Goal: Task Accomplishment & Management: Complete application form

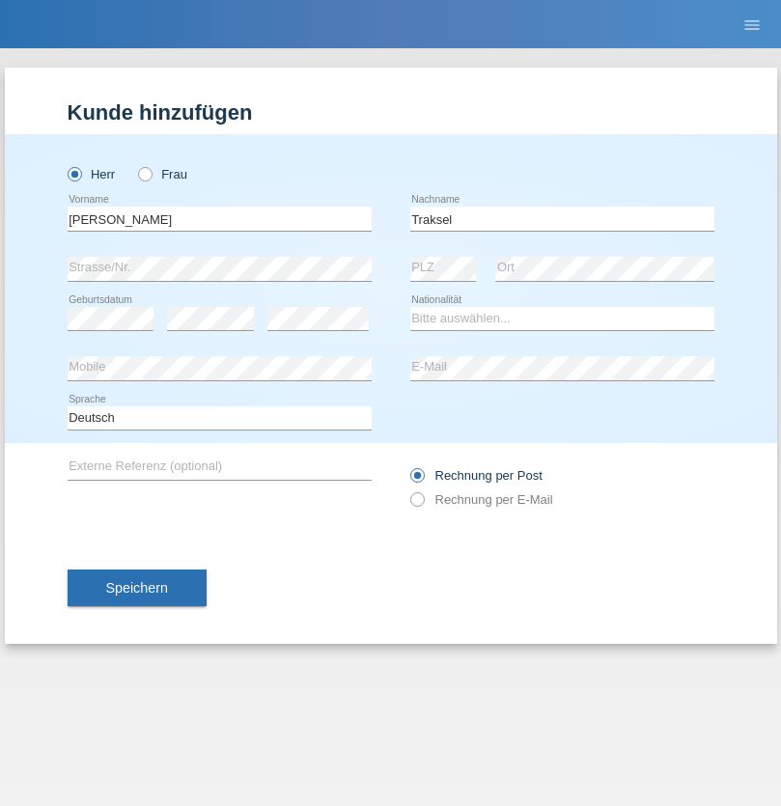
type input "Traksel"
select select "DE"
select select "C"
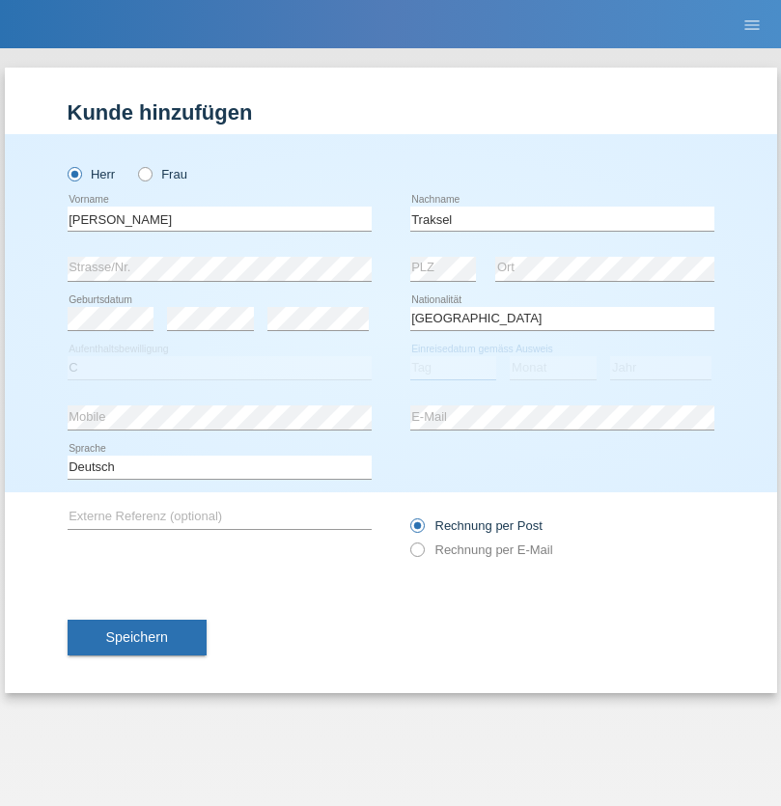
select select "01"
select select "07"
select select "2008"
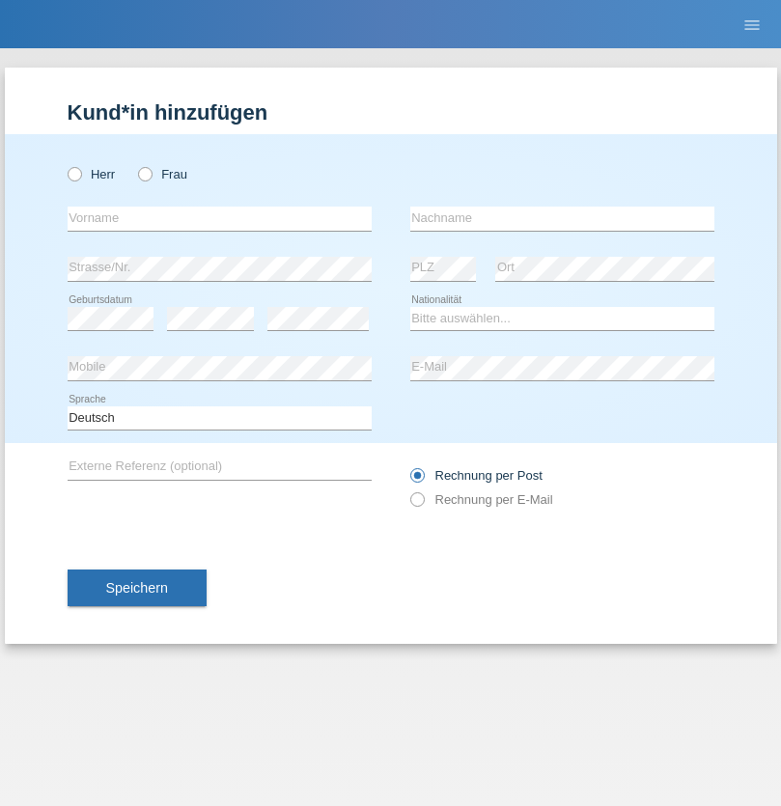
radio input "true"
click at [219, 218] on input "text" at bounding box center [220, 219] width 304 height 24
type input "Vedrana"
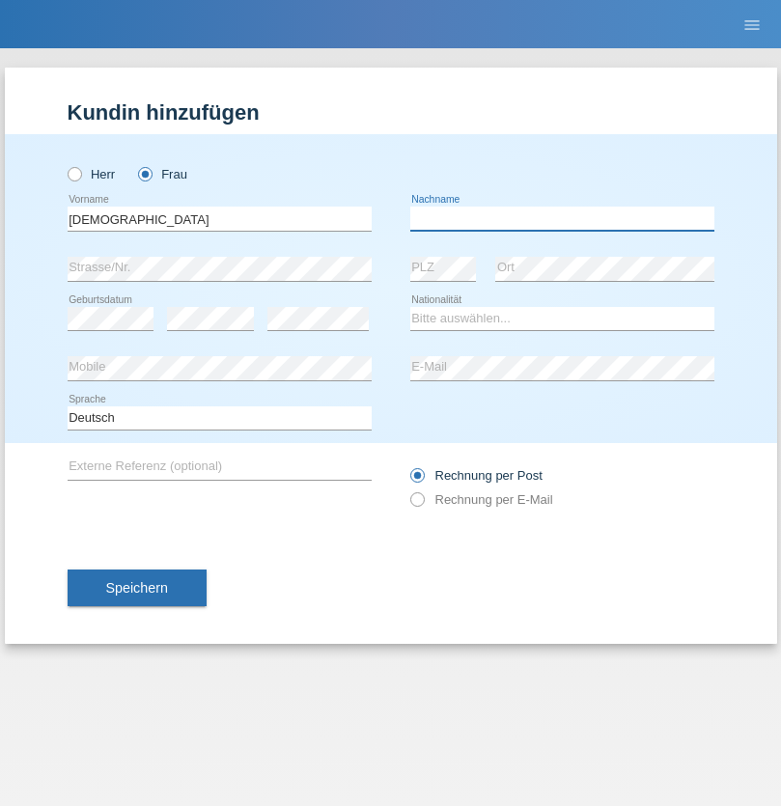
click at [562, 218] on input "text" at bounding box center [562, 219] width 304 height 24
type input "Cimbaljević"
select select "HR"
select select "C"
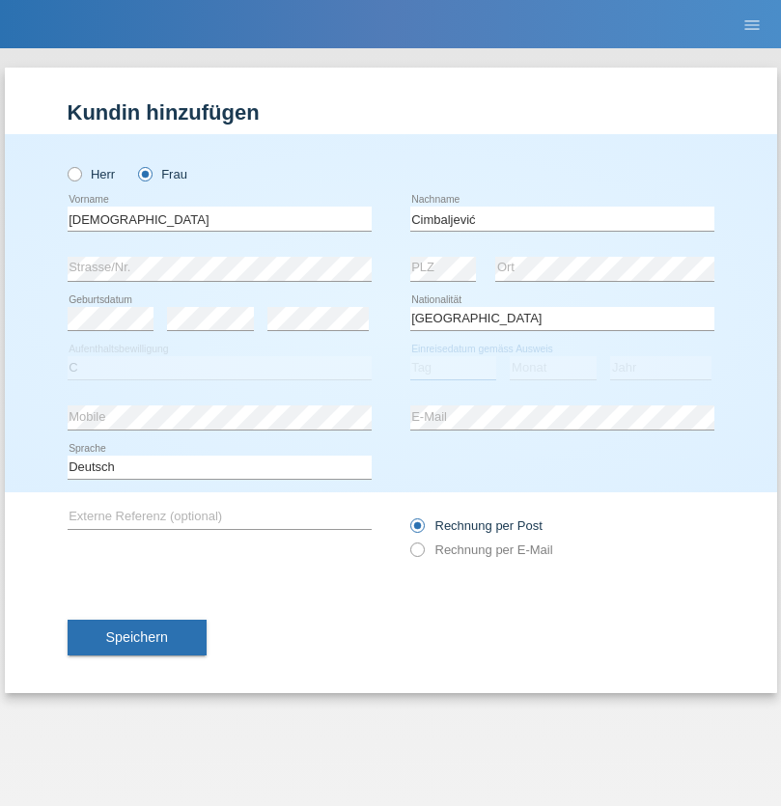
select select "12"
select select "08"
select select "2021"
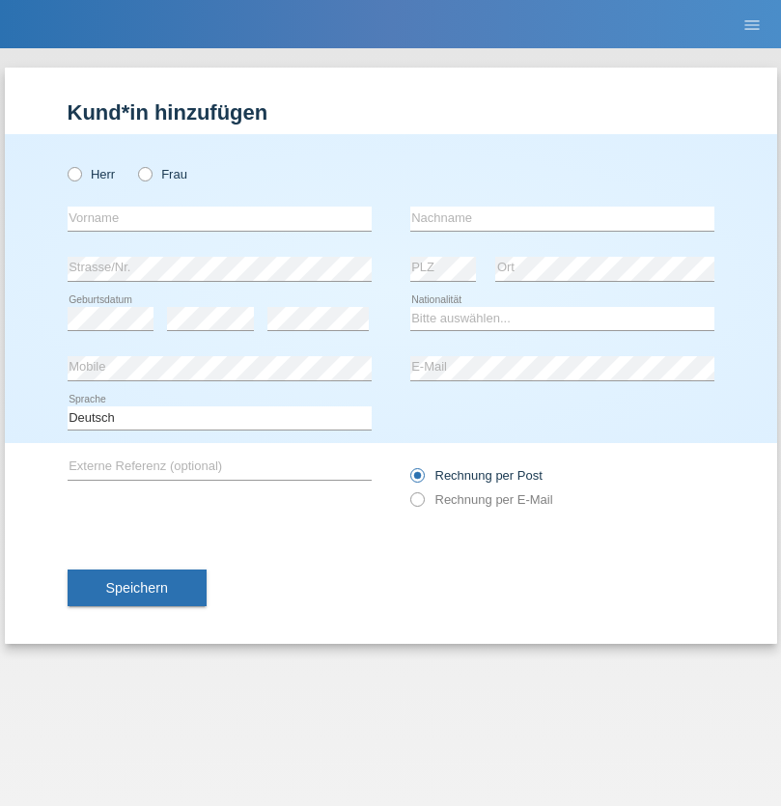
radio input "true"
click at [219, 218] on input "text" at bounding box center [220, 219] width 304 height 24
type input "Batsche"
click at [562, 218] on input "text" at bounding box center [562, 219] width 304 height 24
type input "Arifoska"
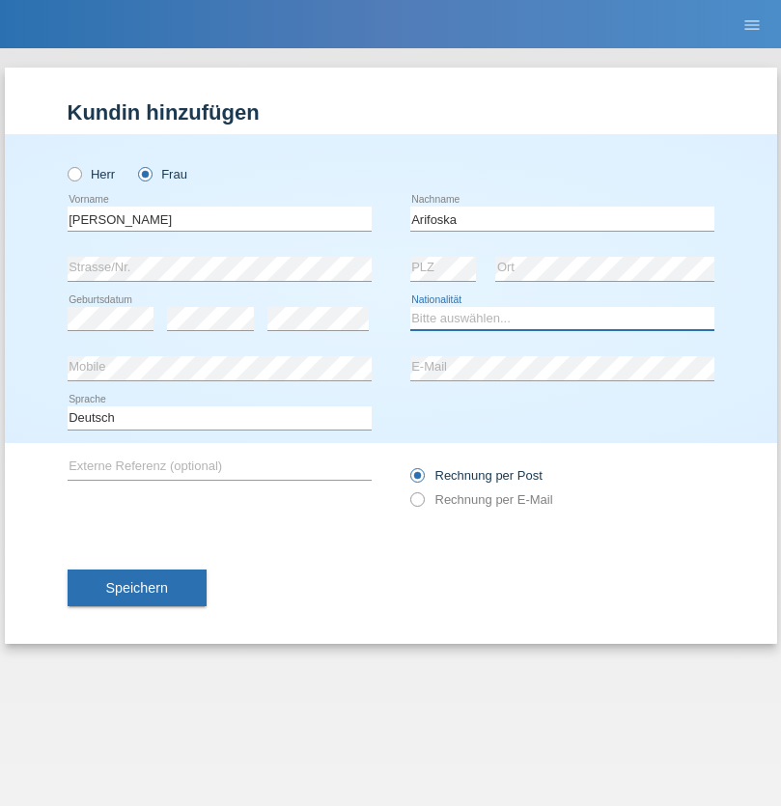
select select "CH"
radio input "true"
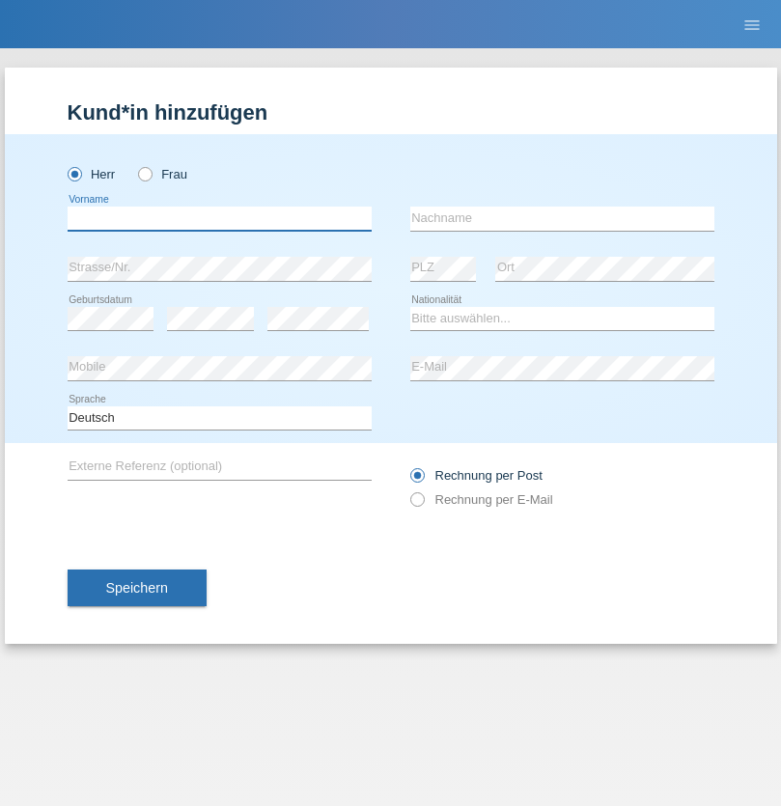
click at [219, 218] on input "text" at bounding box center [220, 219] width 304 height 24
type input "Emre"
click at [562, 218] on input "text" at bounding box center [562, 219] width 304 height 24
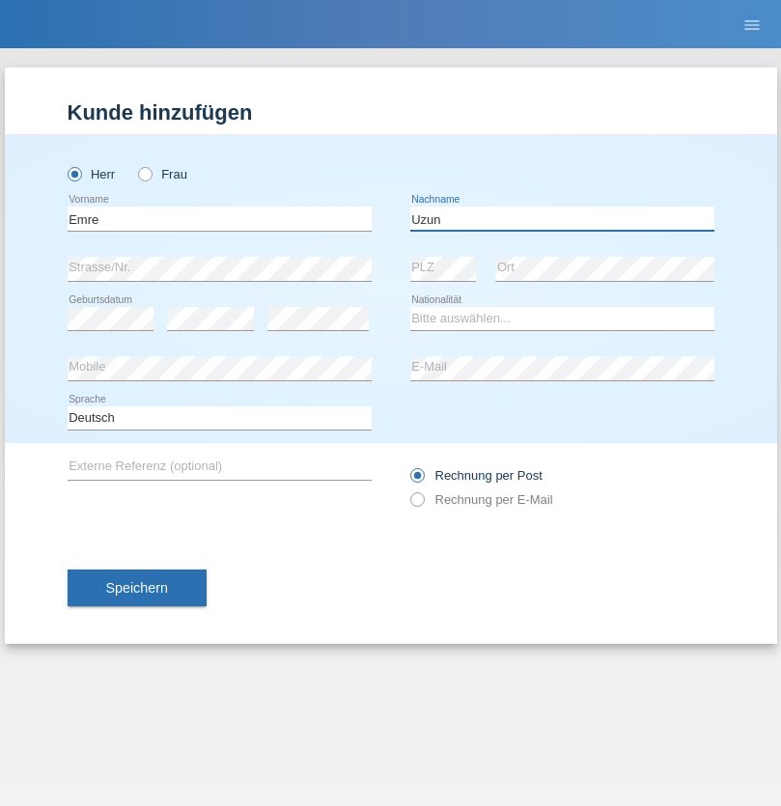
type input "Uzun"
select select "CH"
